Goal: Task Accomplishment & Management: Use online tool/utility

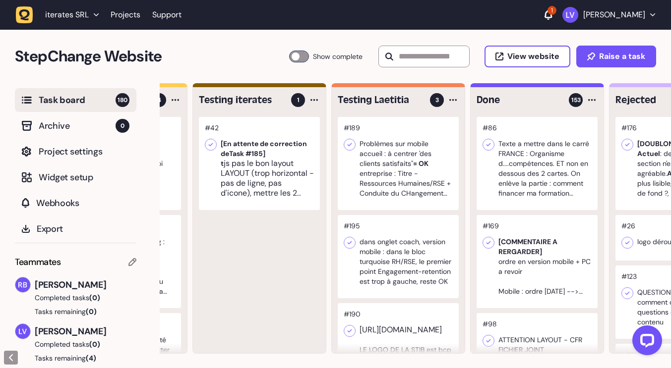
scroll to position [0, 249]
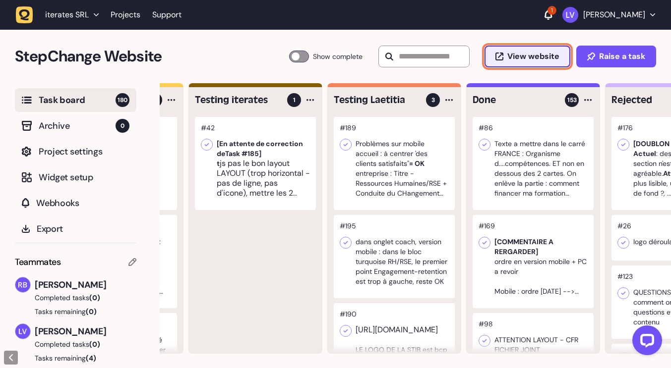
click at [546, 51] on button "View website" at bounding box center [528, 57] width 86 height 22
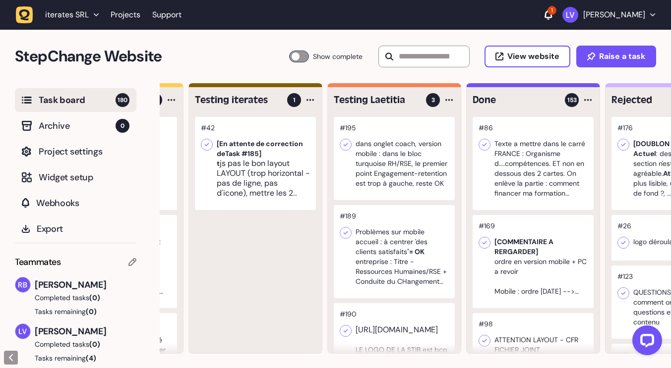
click at [460, 315] on div "Testing Laetitia 3 #195 dans onglet coach, version mobile : dans le bloc turquo…" at bounding box center [394, 218] width 134 height 271
drag, startPoint x: 462, startPoint y: 292, endPoint x: 462, endPoint y: 301, distance: 9.4
click at [462, 301] on div "To do 5 #194 je démarre mon parcours : [URL][DOMAIN_NAME], le layout mobile est…" at bounding box center [325, 218] width 828 height 271
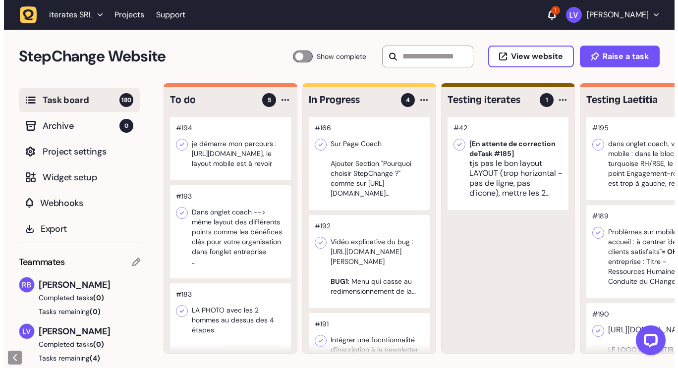
scroll to position [200, 0]
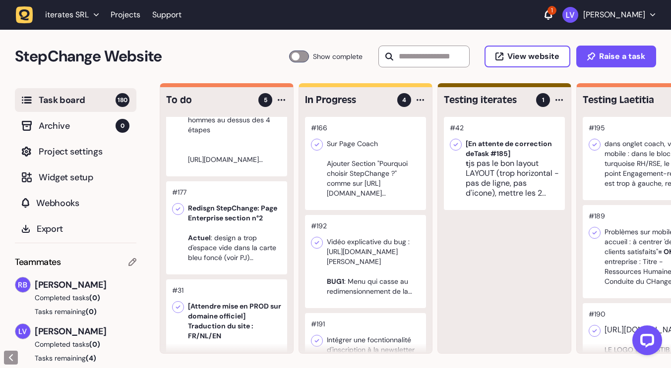
click at [257, 238] on div at bounding box center [226, 228] width 121 height 93
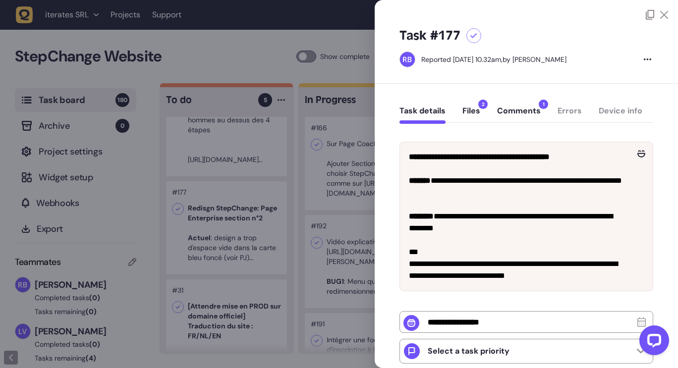
click at [470, 108] on button "Files 2" at bounding box center [472, 115] width 18 height 18
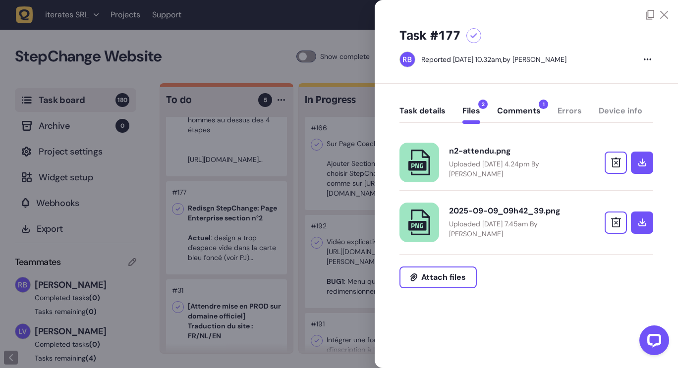
click at [470, 151] on div "n2-attendu.png" at bounding box center [513, 151] width 129 height 10
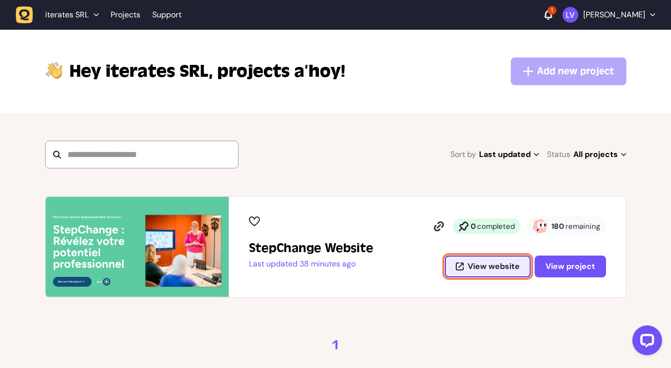
click at [493, 266] on span "View website" at bounding box center [494, 267] width 52 height 8
